Goal: Task Accomplishment & Management: Complete application form

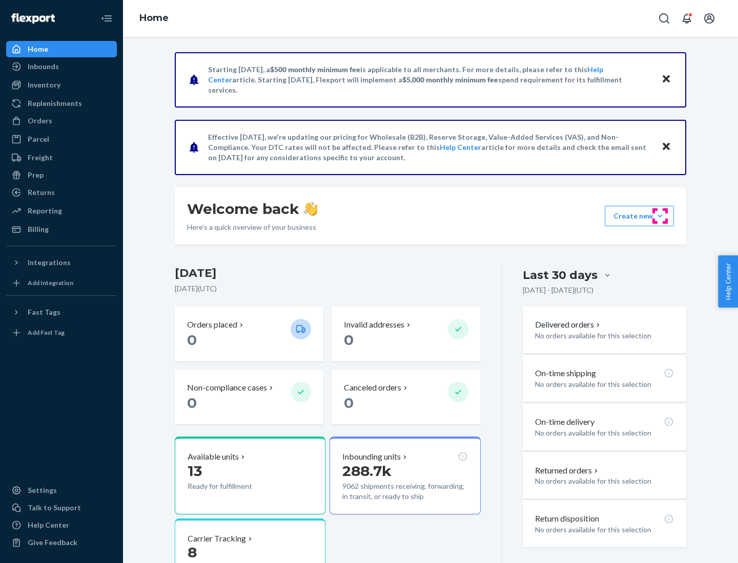
click at [660, 216] on button "Create new Create new inbound Create new order Create new product" at bounding box center [638, 216] width 69 height 20
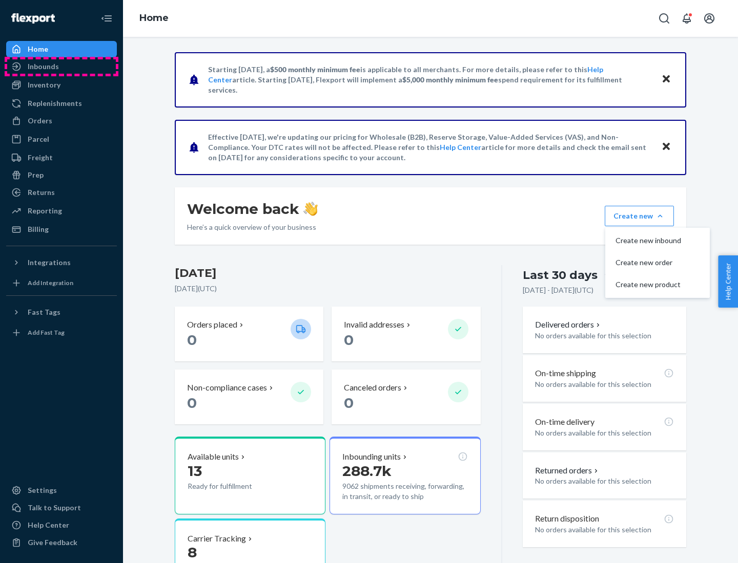
click at [61, 67] on div "Inbounds" at bounding box center [61, 66] width 109 height 14
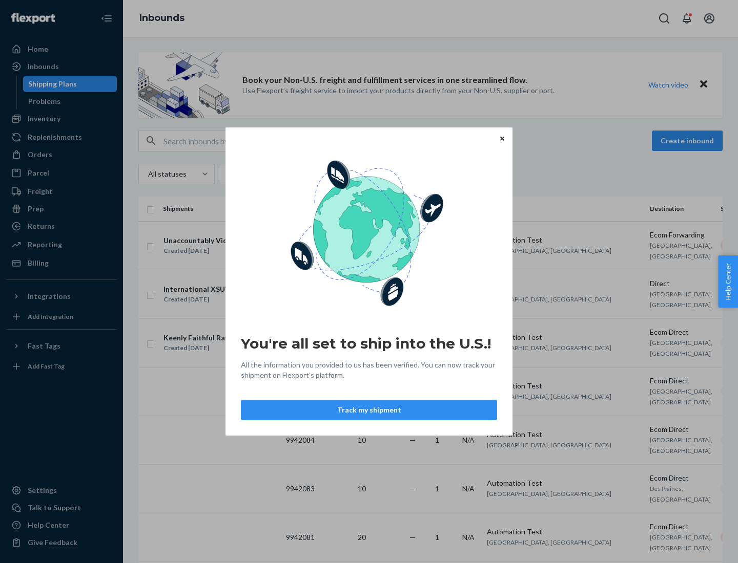
click at [501, 138] on icon "Close" at bounding box center [502, 138] width 4 height 4
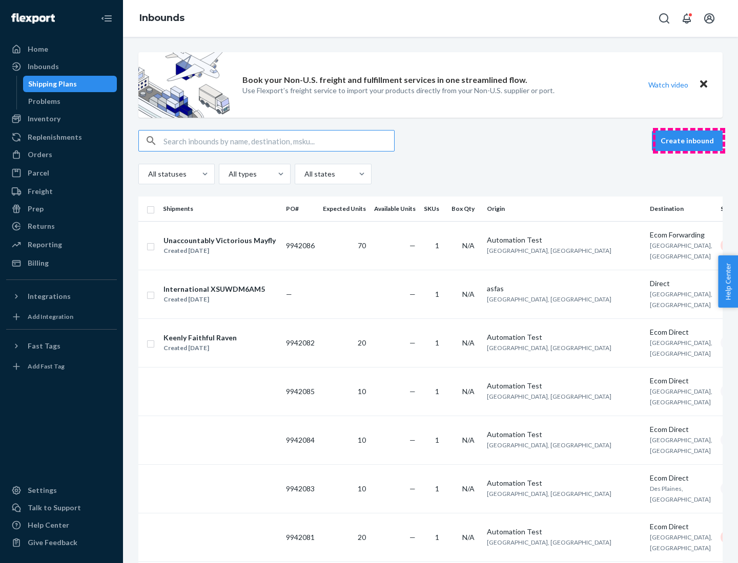
click at [688, 141] on button "Create inbound" at bounding box center [686, 141] width 71 height 20
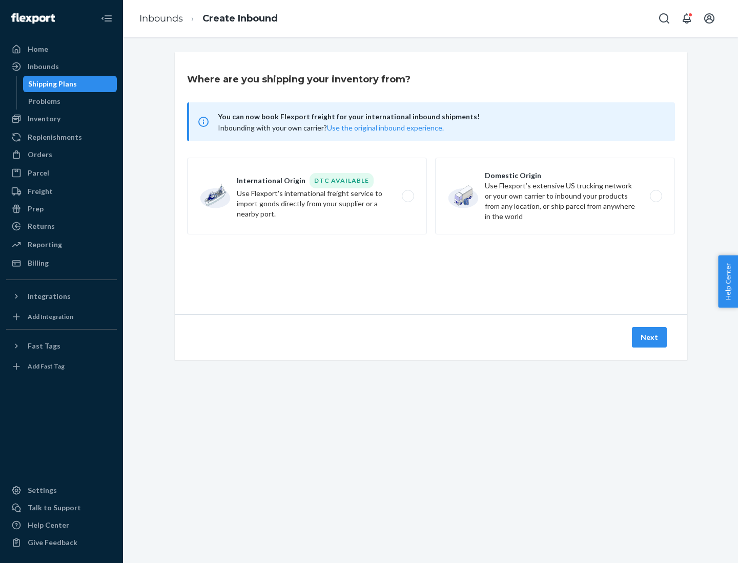
click at [555, 196] on label "Domestic Origin Use Flexport’s extensive US trucking network or your own carrie…" at bounding box center [555, 196] width 240 height 77
click at [655, 196] on input "Domestic Origin Use Flexport’s extensive US trucking network or your own carrie…" at bounding box center [658, 196] width 7 height 7
radio input "true"
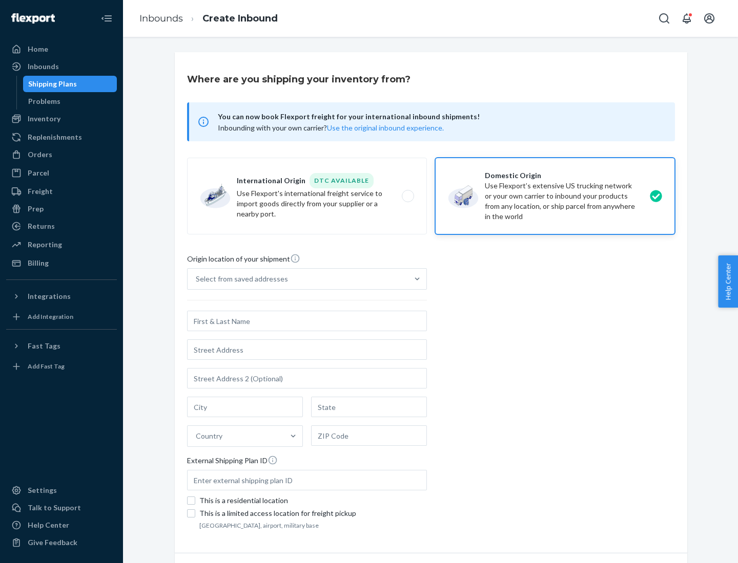
click at [298, 279] on div "Select from saved addresses" at bounding box center [297, 279] width 220 height 20
click at [197, 279] on input "Select from saved addresses" at bounding box center [196, 279] width 1 height 10
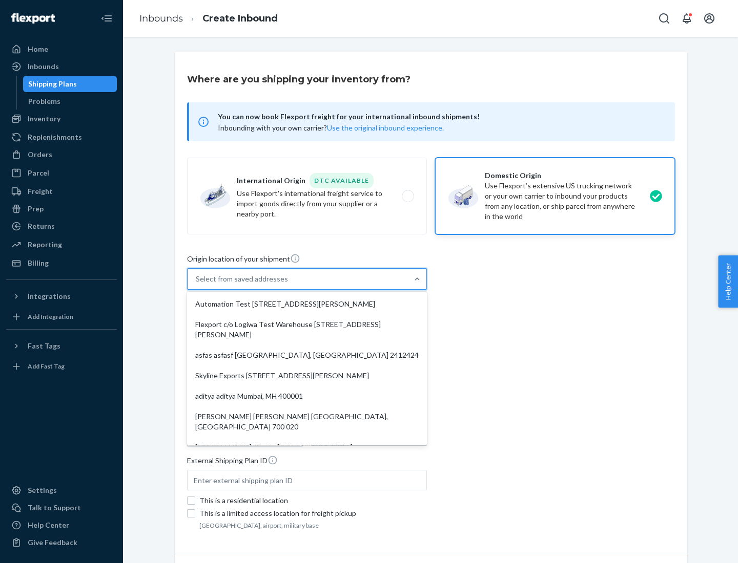
scroll to position [4, 0]
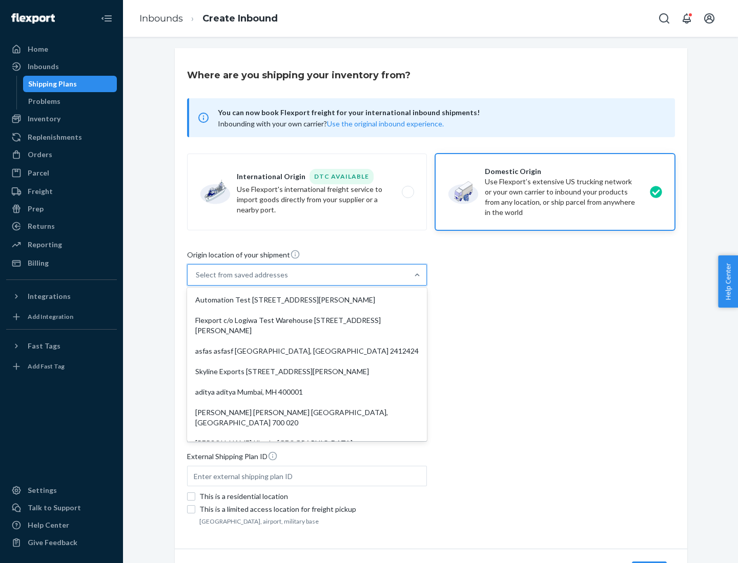
click at [307, 300] on div "Automation Test [STREET_ADDRESS][PERSON_NAME]" at bounding box center [307, 300] width 236 height 20
click at [197, 280] on input "option Automation Test [STREET_ADDRESS][PERSON_NAME]. 9 results available. Use …" at bounding box center [196, 275] width 1 height 10
type input "Automation Test"
type input "9th Floor"
type input "[GEOGRAPHIC_DATA]"
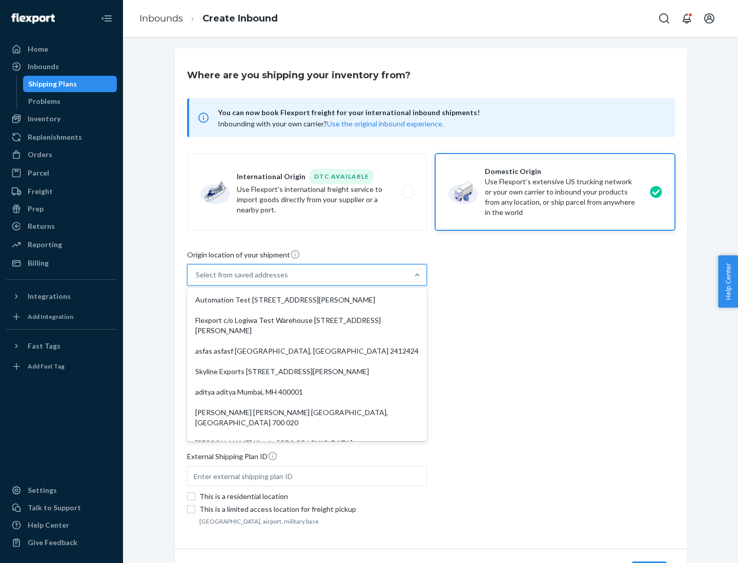
type input "CA"
type input "94104"
type input "[STREET_ADDRESS][PERSON_NAME]"
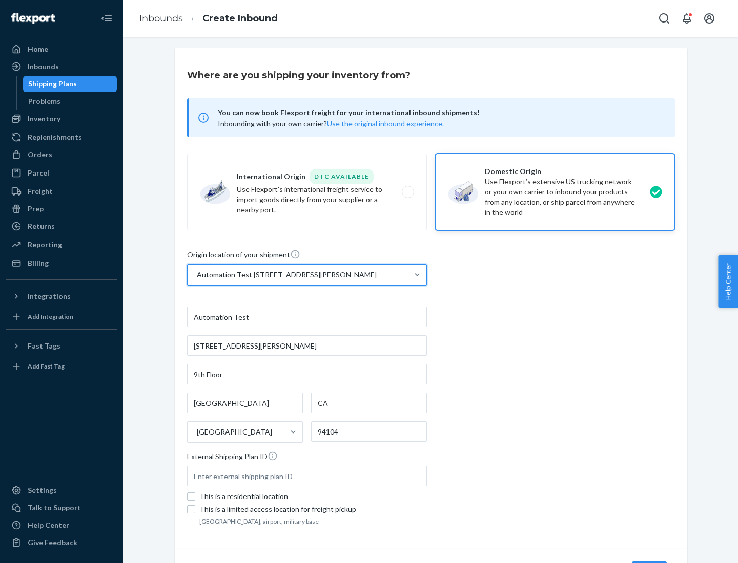
scroll to position [60, 0]
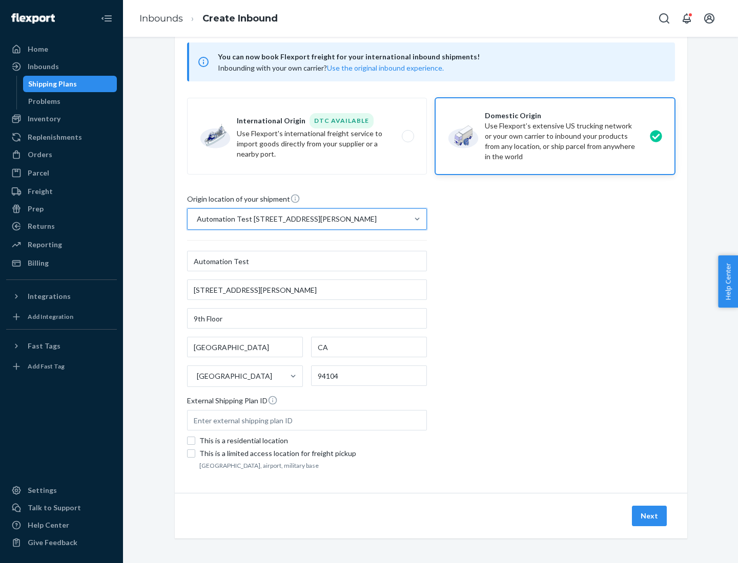
click at [649, 516] on button "Next" at bounding box center [648, 516] width 35 height 20
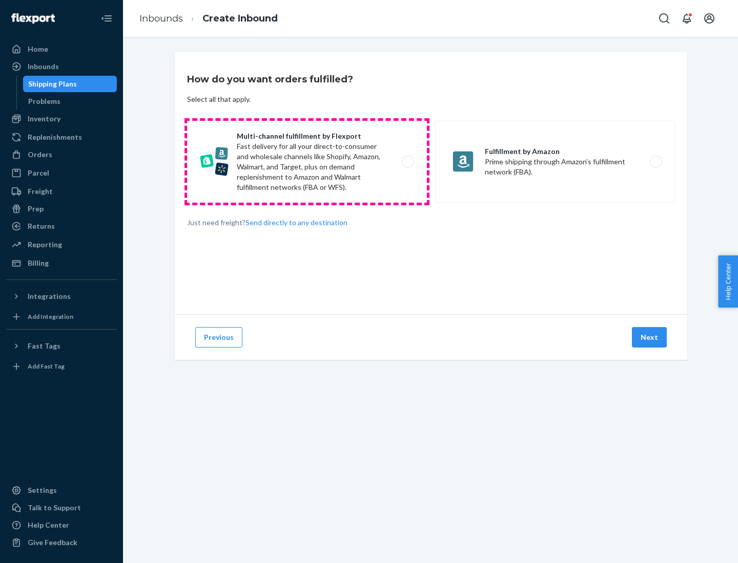
click at [307, 162] on label "Multi-channel fulfillment by Flexport Fast delivery for all your direct-to-cons…" at bounding box center [307, 162] width 240 height 82
click at [407, 162] on input "Multi-channel fulfillment by Flexport Fast delivery for all your direct-to-cons…" at bounding box center [410, 162] width 7 height 7
radio input "true"
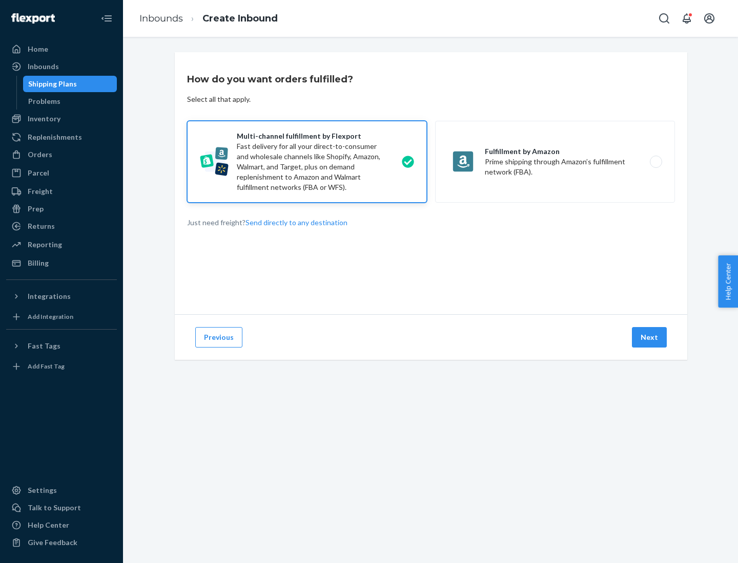
click at [649, 338] on button "Next" at bounding box center [648, 337] width 35 height 20
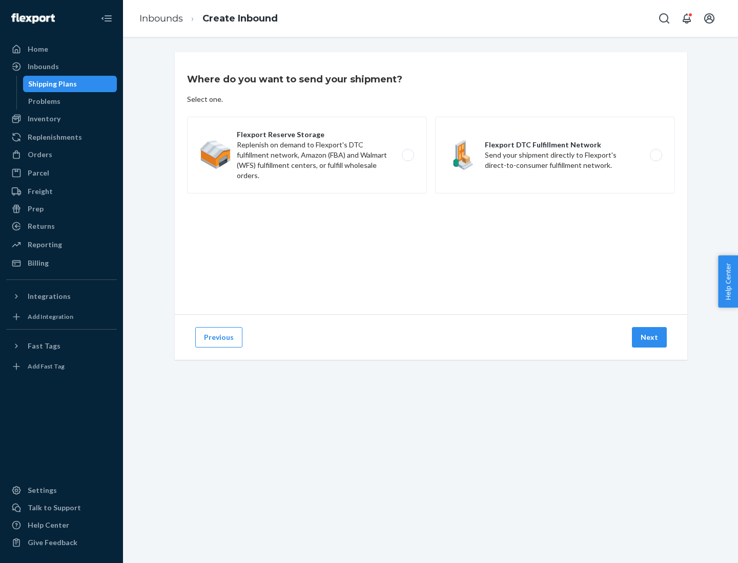
click at [307, 155] on label "Flexport Reserve Storage Replenish on demand to Flexport's DTC fulfillment netw…" at bounding box center [307, 155] width 240 height 77
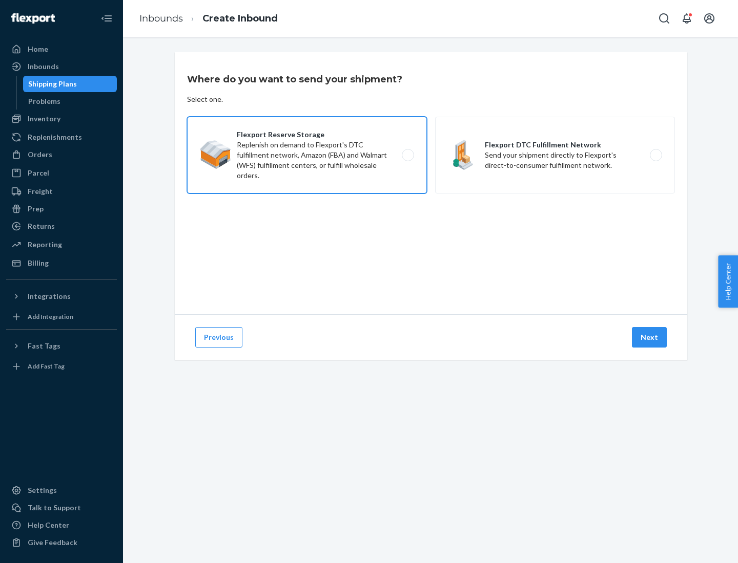
click at [407, 155] on input "Flexport Reserve Storage Replenish on demand to Flexport's DTC fulfillment netw…" at bounding box center [410, 155] width 7 height 7
radio input "true"
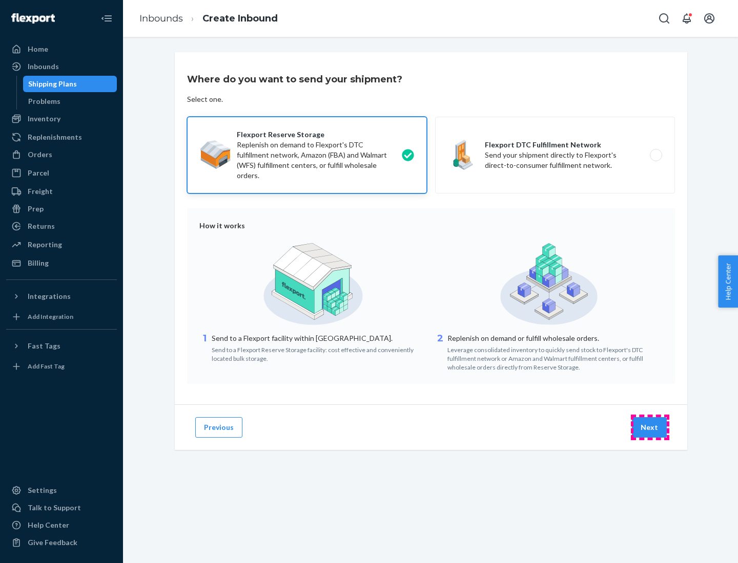
click at [649, 428] on button "Next" at bounding box center [648, 427] width 35 height 20
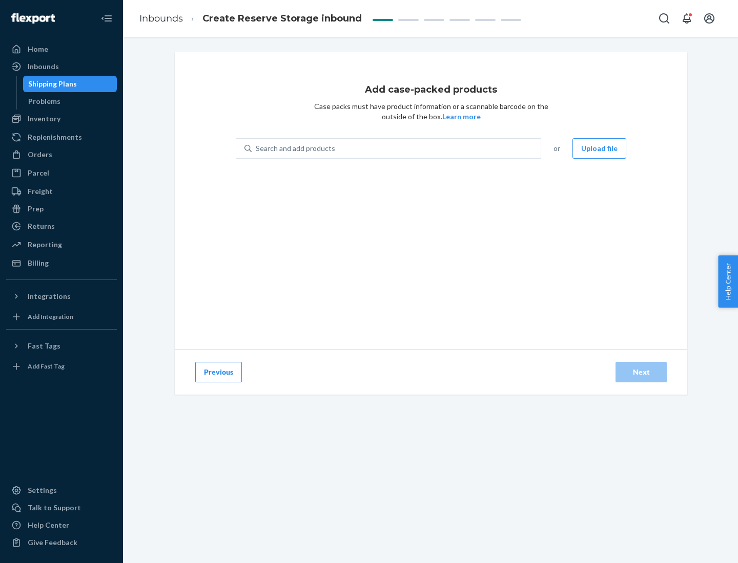
click at [396, 149] on div "Search and add products" at bounding box center [395, 148] width 289 height 18
click at [257, 149] on input "Search and add products" at bounding box center [256, 148] width 1 height 10
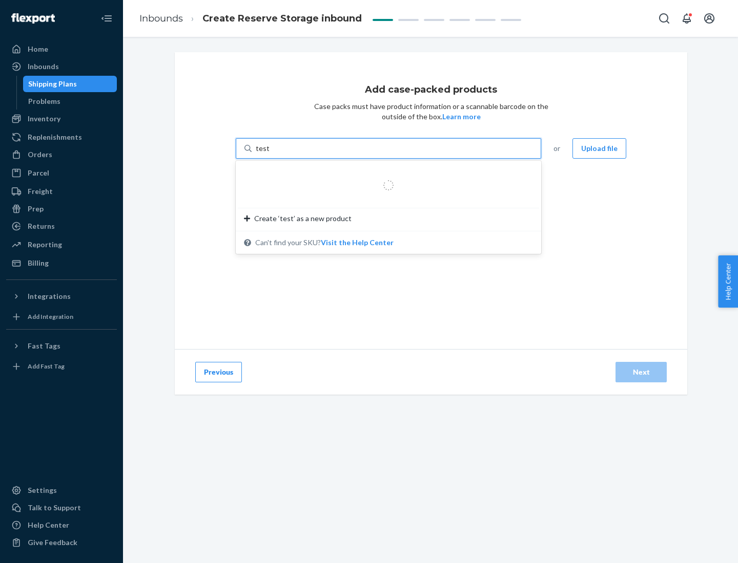
type input "test-syn"
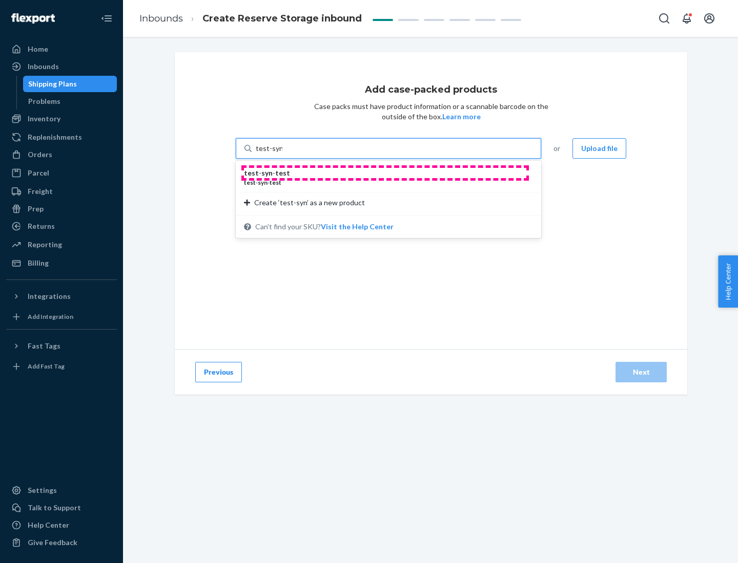
click at [385, 173] on div "test - syn - test" at bounding box center [384, 173] width 281 height 10
click at [282, 154] on input "test-syn" at bounding box center [269, 148] width 27 height 10
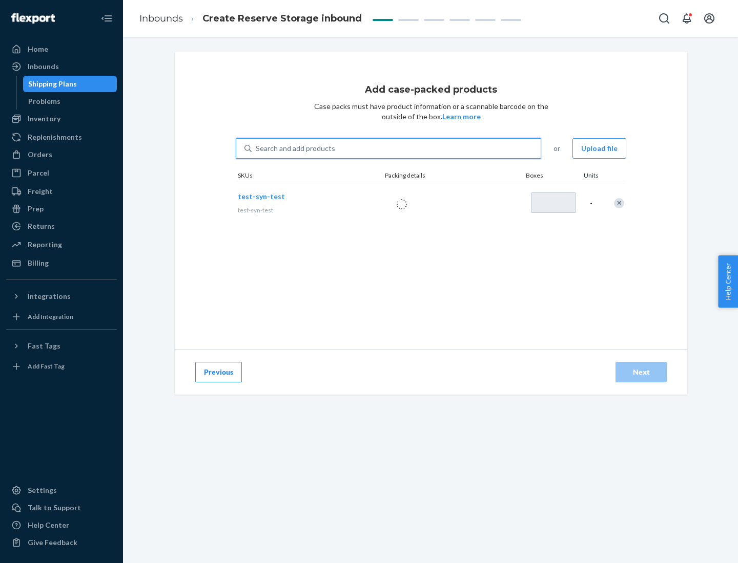
type input "1"
click at [641, 372] on div "Next" at bounding box center [641, 372] width 34 height 10
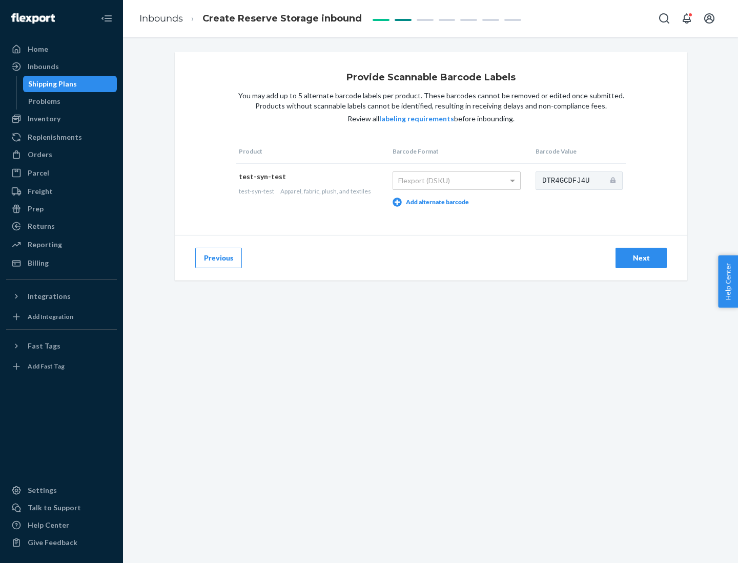
click at [641, 258] on div "Next" at bounding box center [641, 258] width 34 height 10
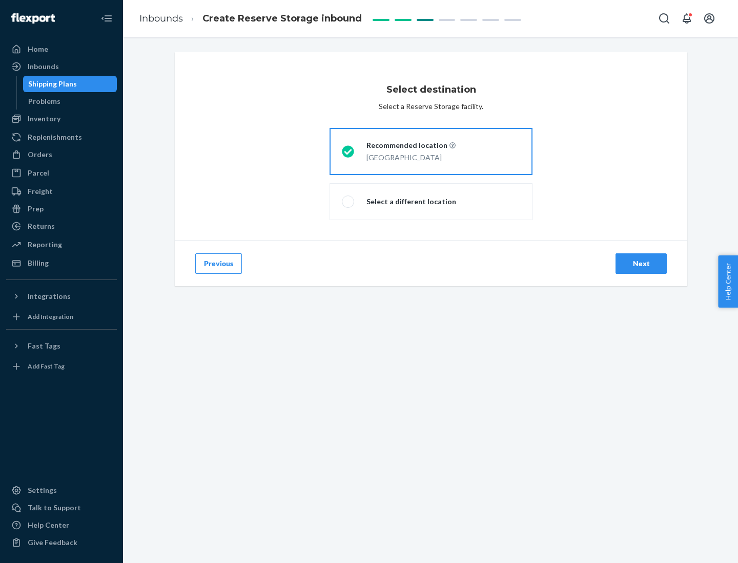
click at [641, 264] on div "Next" at bounding box center [641, 264] width 34 height 10
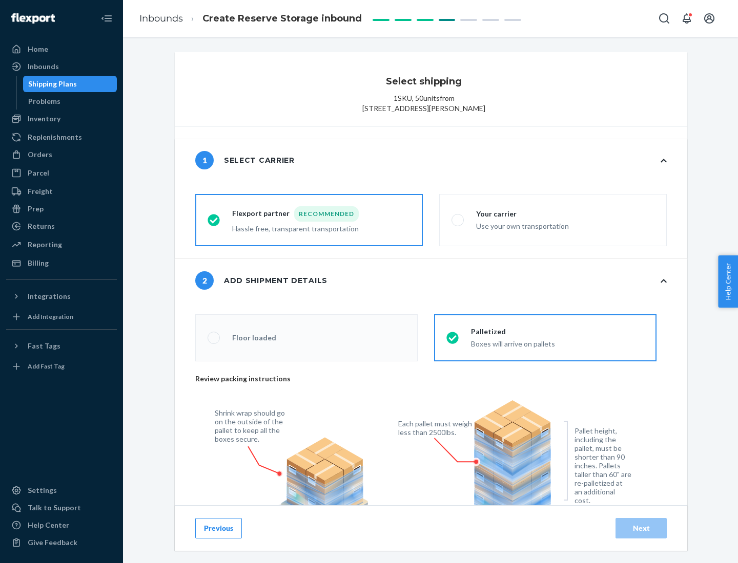
radio input "false"
type input "1"
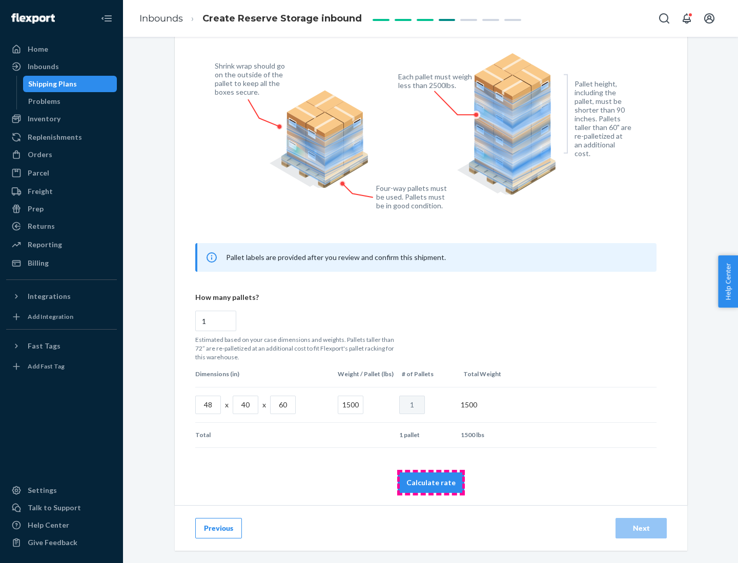
click at [431, 482] on button "Calculate rate" at bounding box center [430, 483] width 67 height 20
radio input "false"
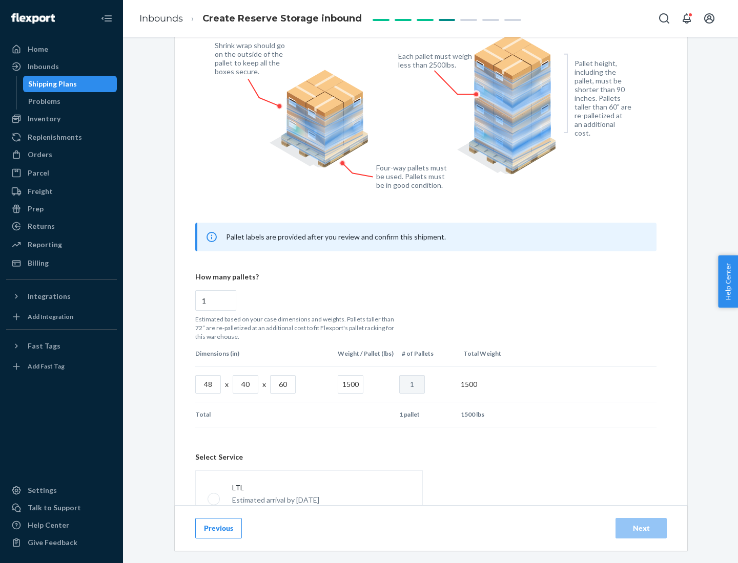
scroll to position [453, 0]
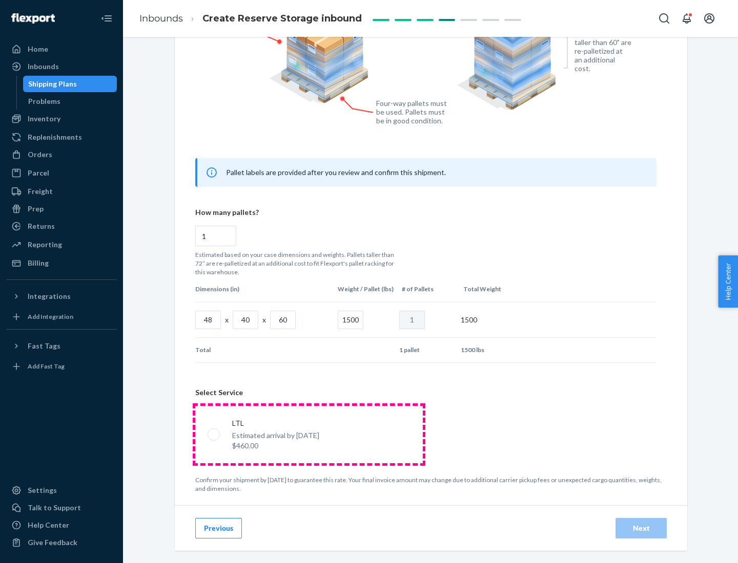
click at [308, 434] on p "Estimated arrival by [DATE]" at bounding box center [275, 436] width 87 height 10
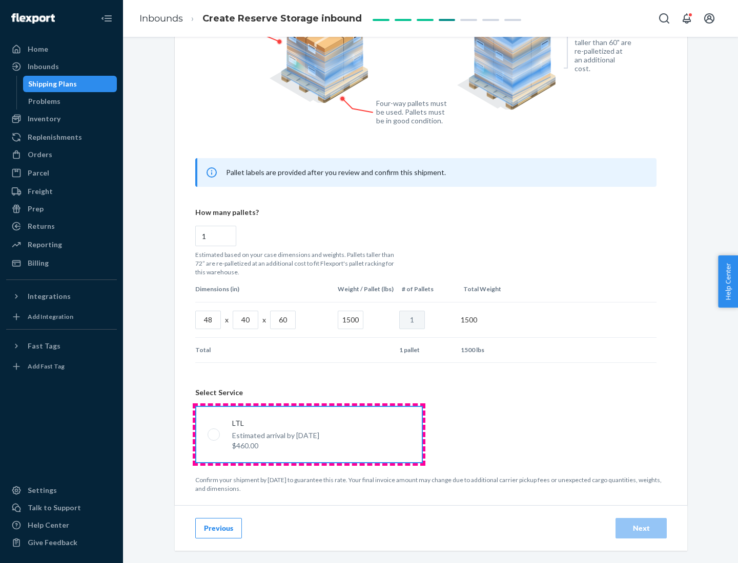
click at [214, 434] on input "LTL Estimated arrival by [DATE] $460.00" at bounding box center [210, 434] width 7 height 7
radio input "true"
radio input "false"
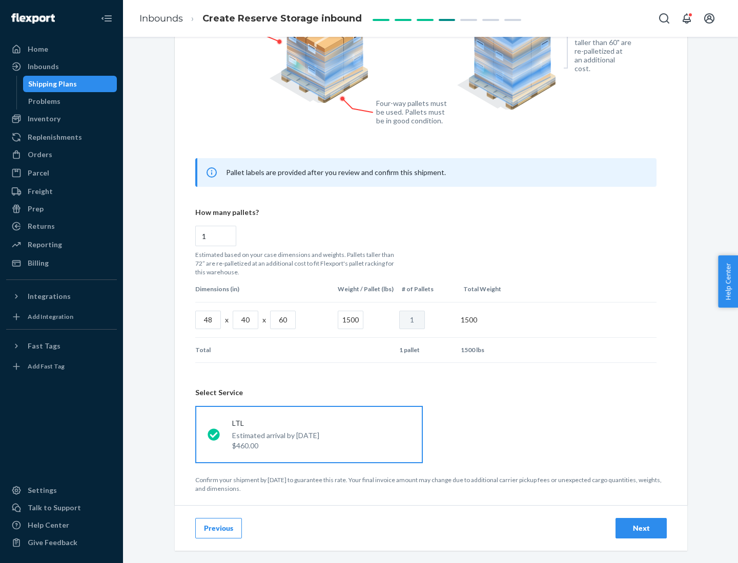
click at [641, 528] on div "Next" at bounding box center [641, 528] width 34 height 10
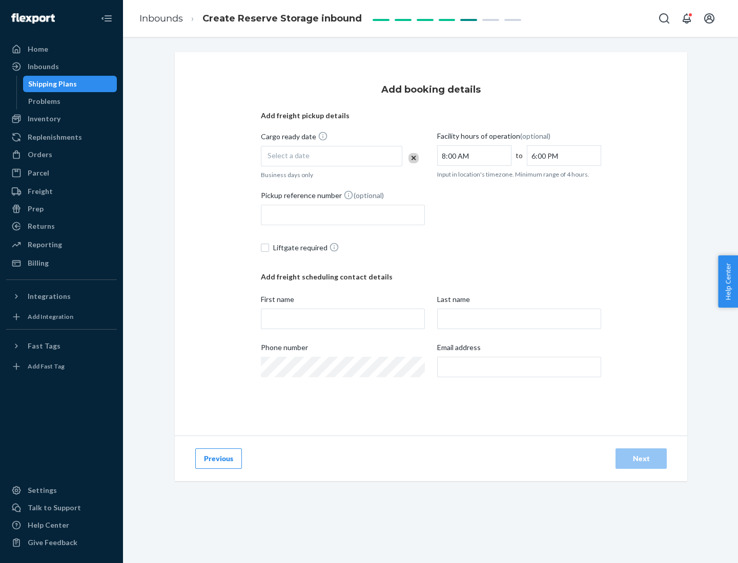
click at [331, 156] on div "Select a date" at bounding box center [331, 156] width 141 height 20
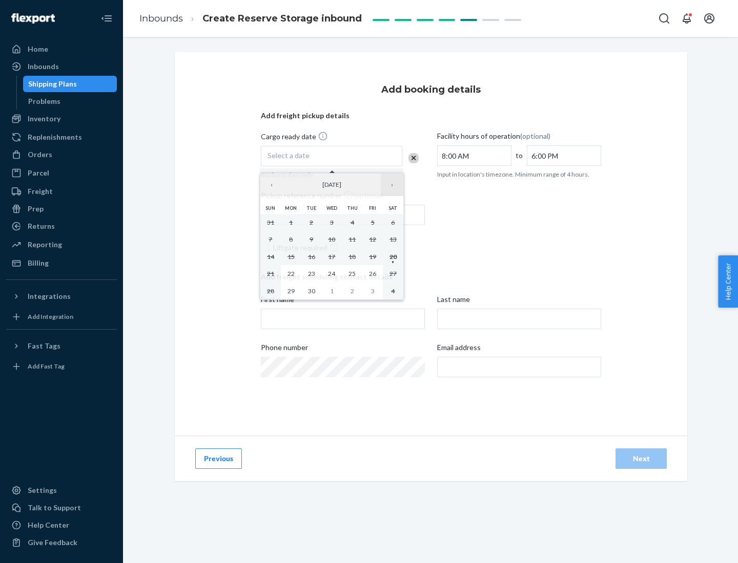
click at [392, 185] on button "›" at bounding box center [392, 185] width 23 height 23
click at [352, 273] on abbr "23" at bounding box center [351, 274] width 7 height 8
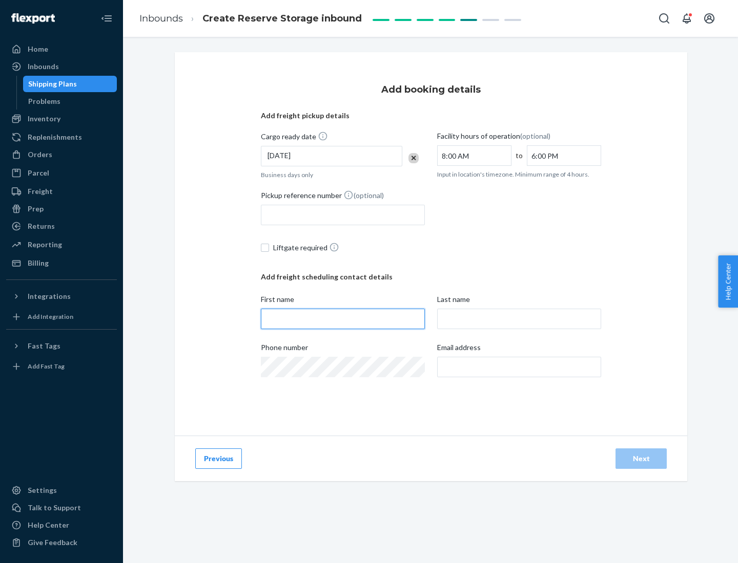
click at [343, 319] on input "First name" at bounding box center [343, 319] width 164 height 20
type input "[PERSON_NAME]"
click at [519, 319] on input "Last name" at bounding box center [519, 319] width 164 height 20
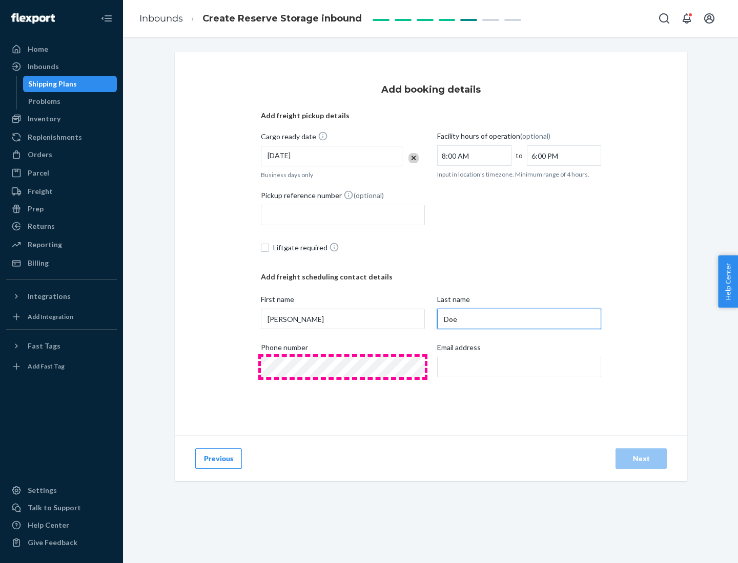
type input "Doe"
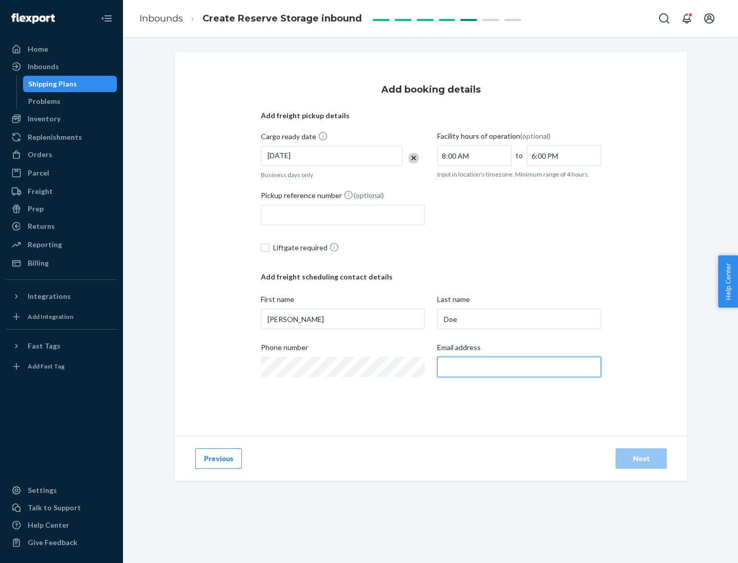
click at [519, 367] on input "Email address" at bounding box center [519, 367] width 164 height 20
type input "[EMAIL_ADDRESS][DOMAIN_NAME]"
click at [641, 459] on div "Next" at bounding box center [641, 459] width 34 height 10
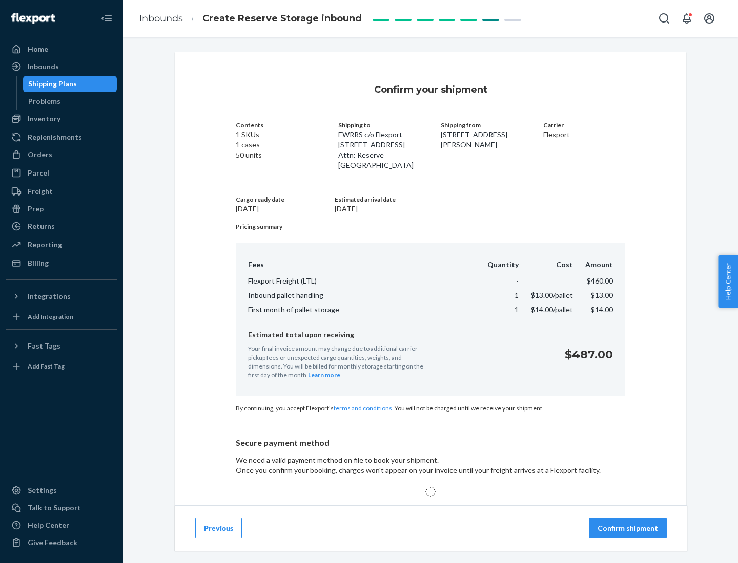
scroll to position [66, 0]
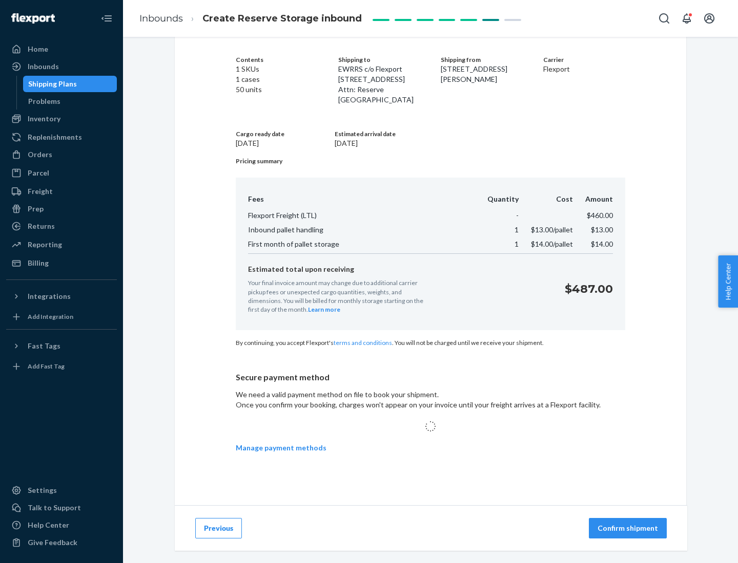
click at [628, 528] on p "Confirm shipment" at bounding box center [627, 528] width 60 height 10
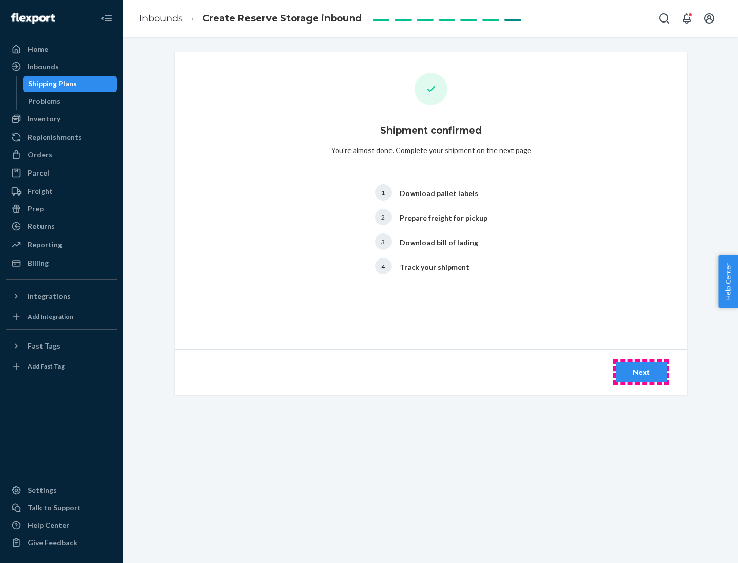
click at [641, 372] on div "Next" at bounding box center [641, 372] width 34 height 10
